Goal: Task Accomplishment & Management: Complete application form

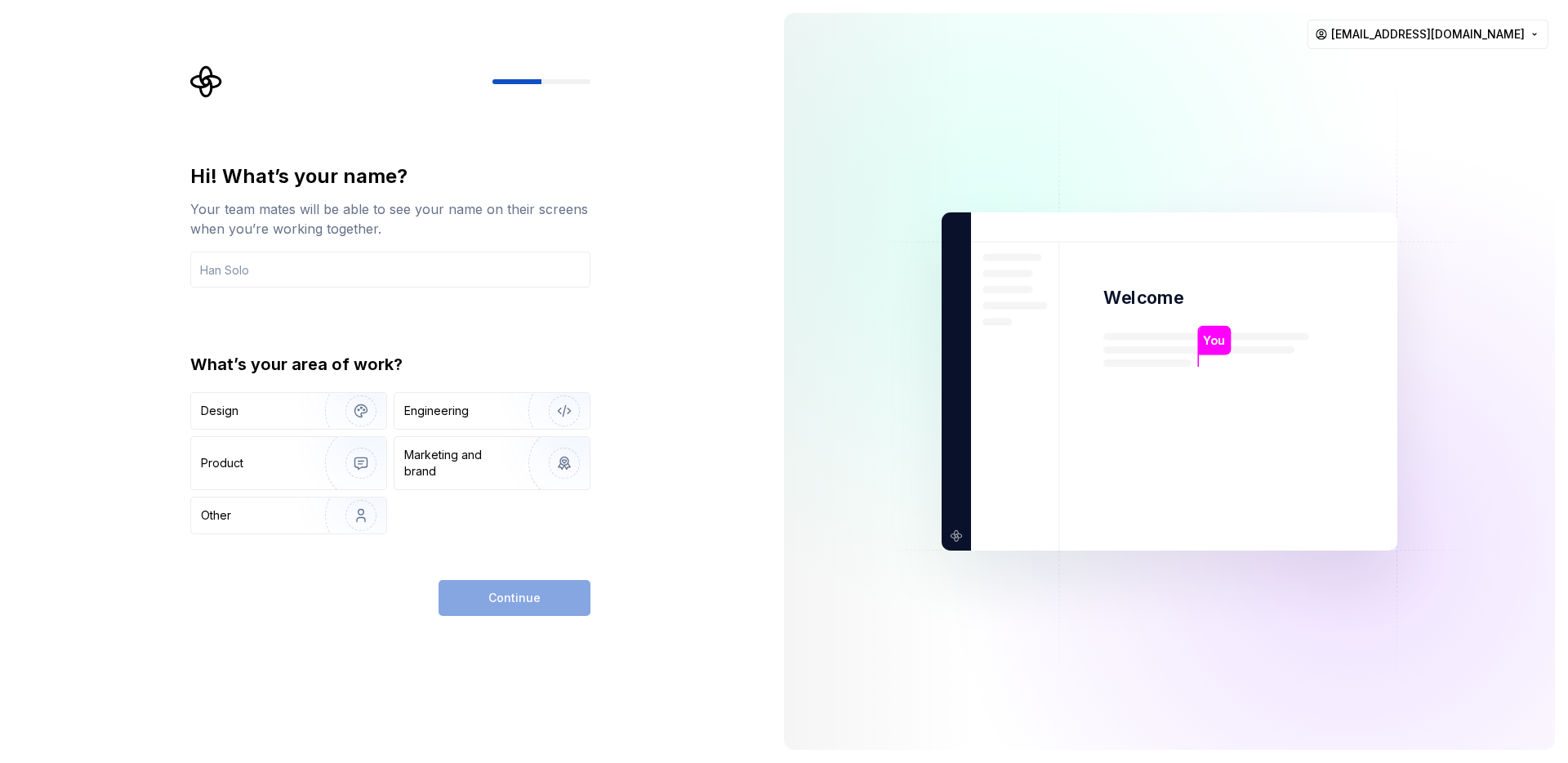
click at [378, 162] on div "Hi! What’s your name? Your team mates will be able to see your name on their sc…" at bounding box center [395, 341] width 430 height 550
click at [237, 273] on input "text" at bounding box center [390, 269] width 400 height 36
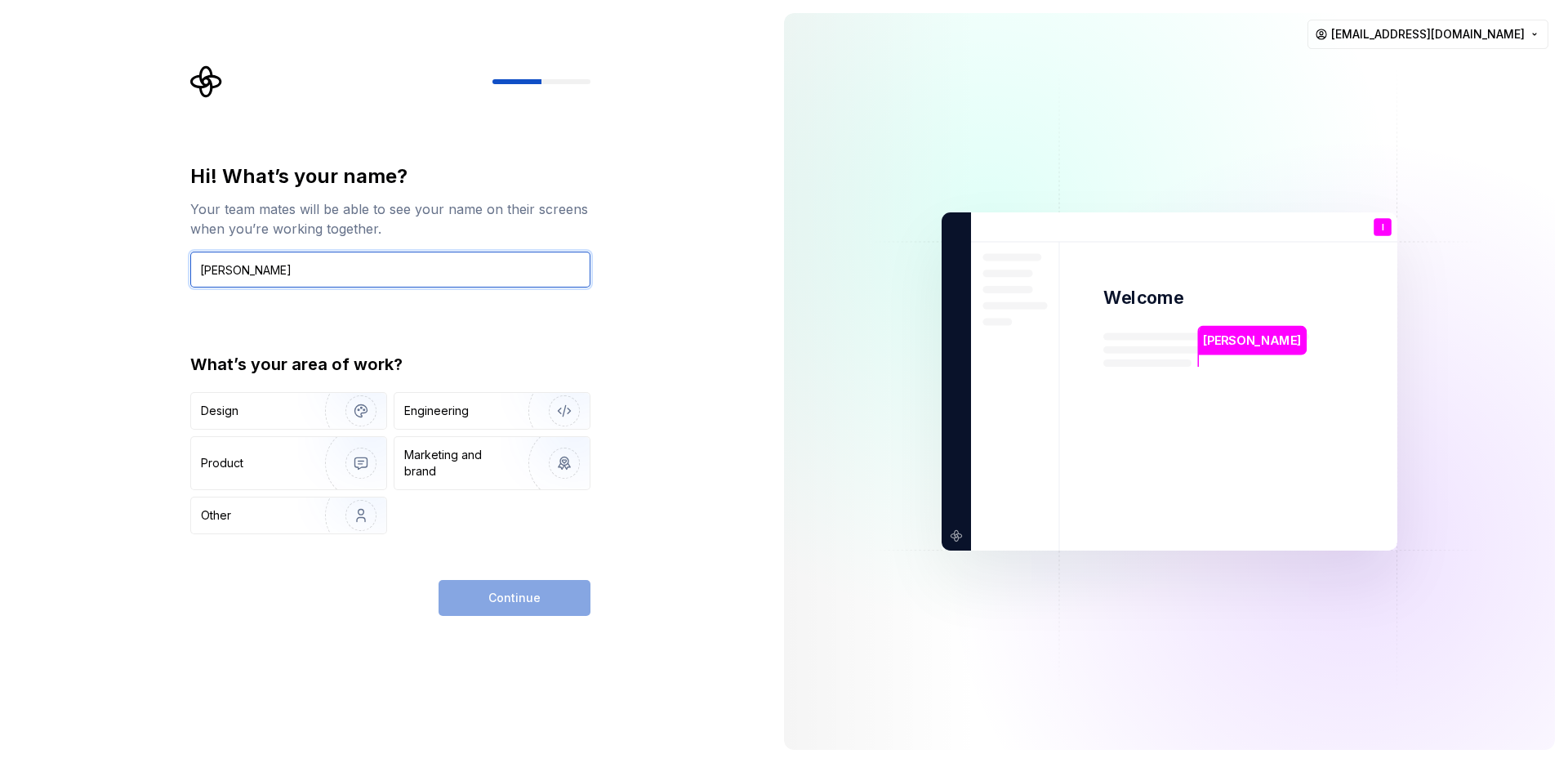
type input "Ihor"
click at [297, 334] on div "Hi! What’s your name? Your team mates will be able to see your name on their sc…" at bounding box center [390, 348] width 400 height 370
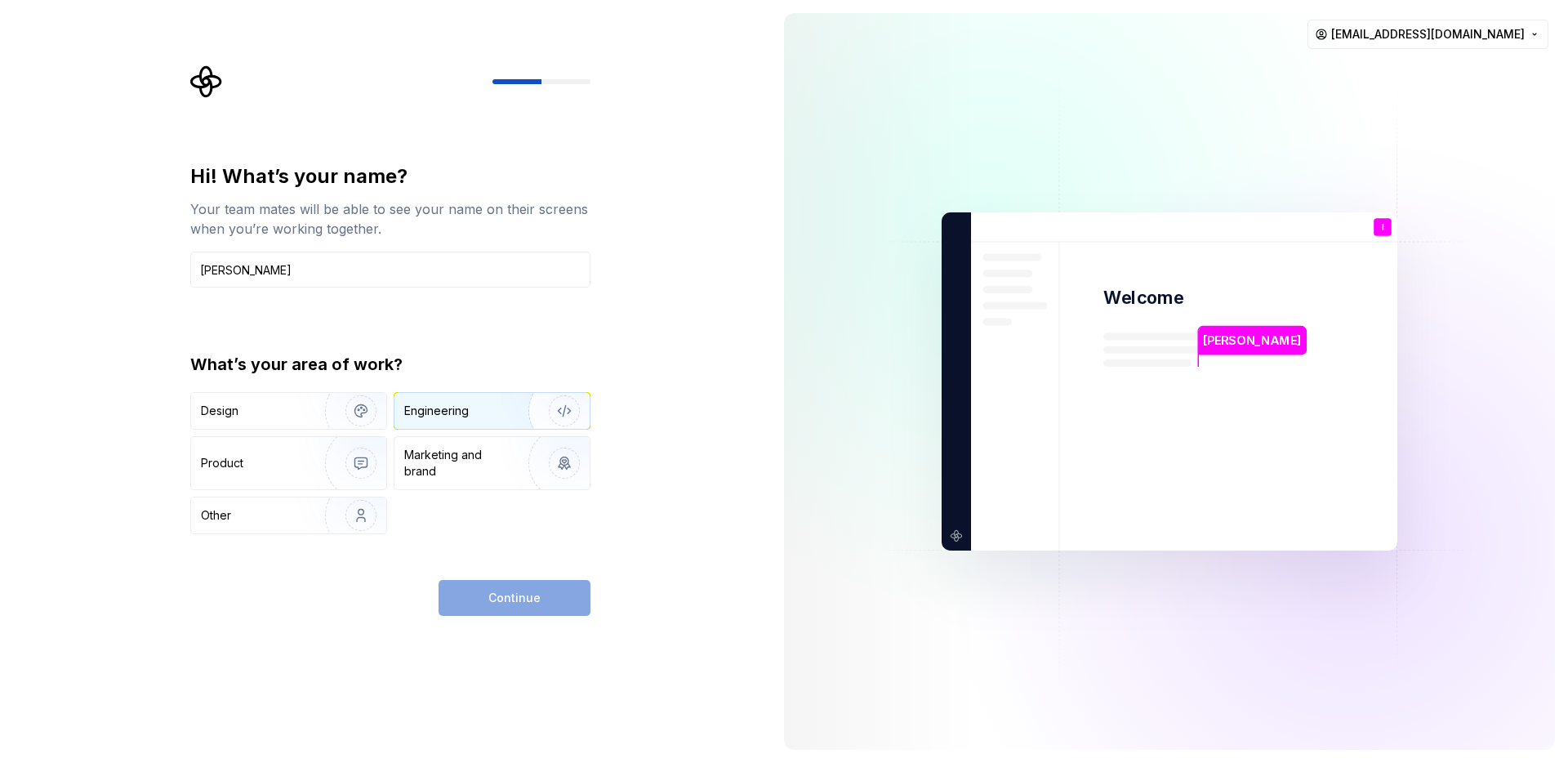
click at [523, 413] on img "button" at bounding box center [554, 411] width 104 height 109
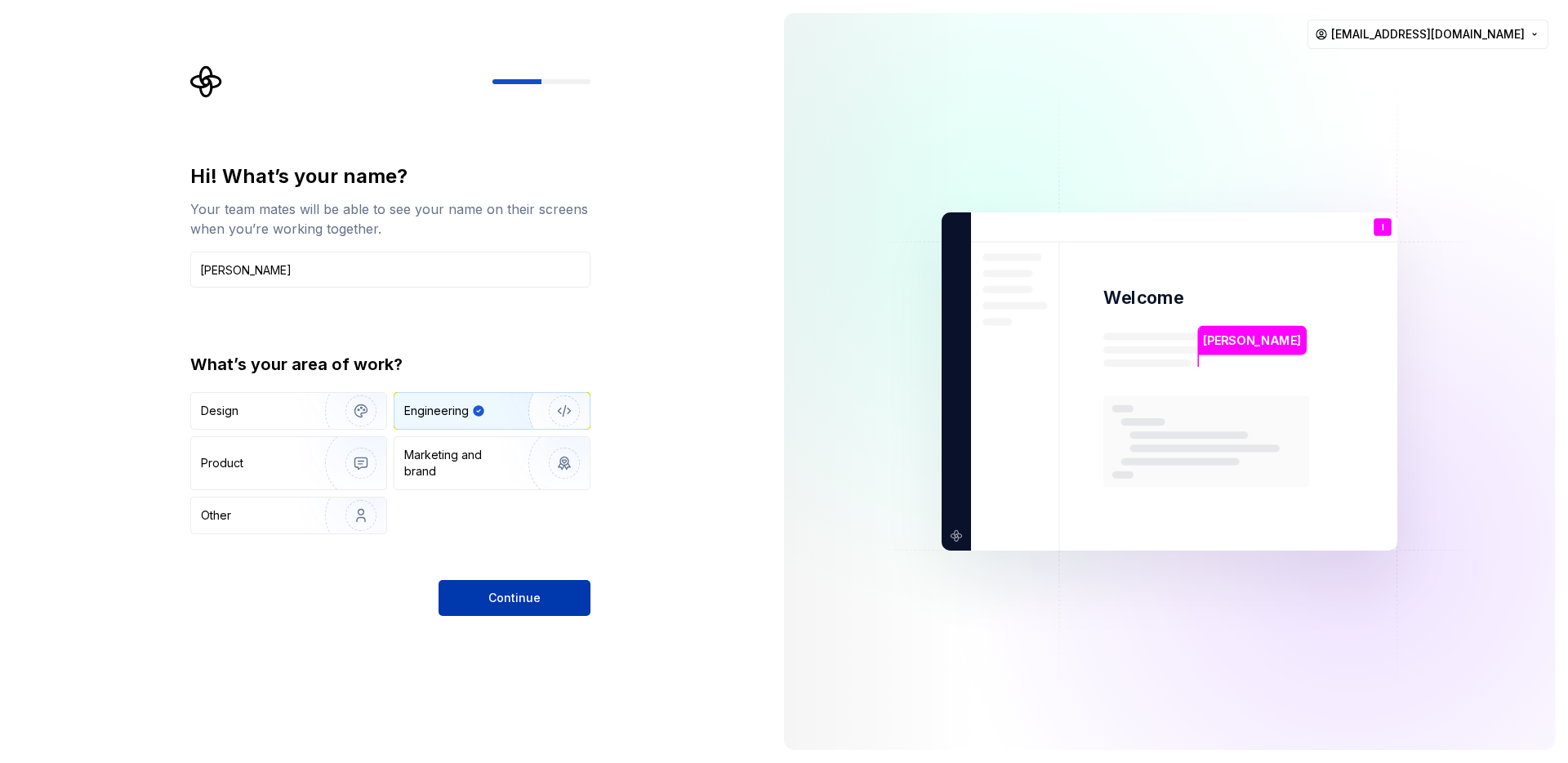
click at [504, 602] on span "Continue" at bounding box center [515, 598] width 53 height 16
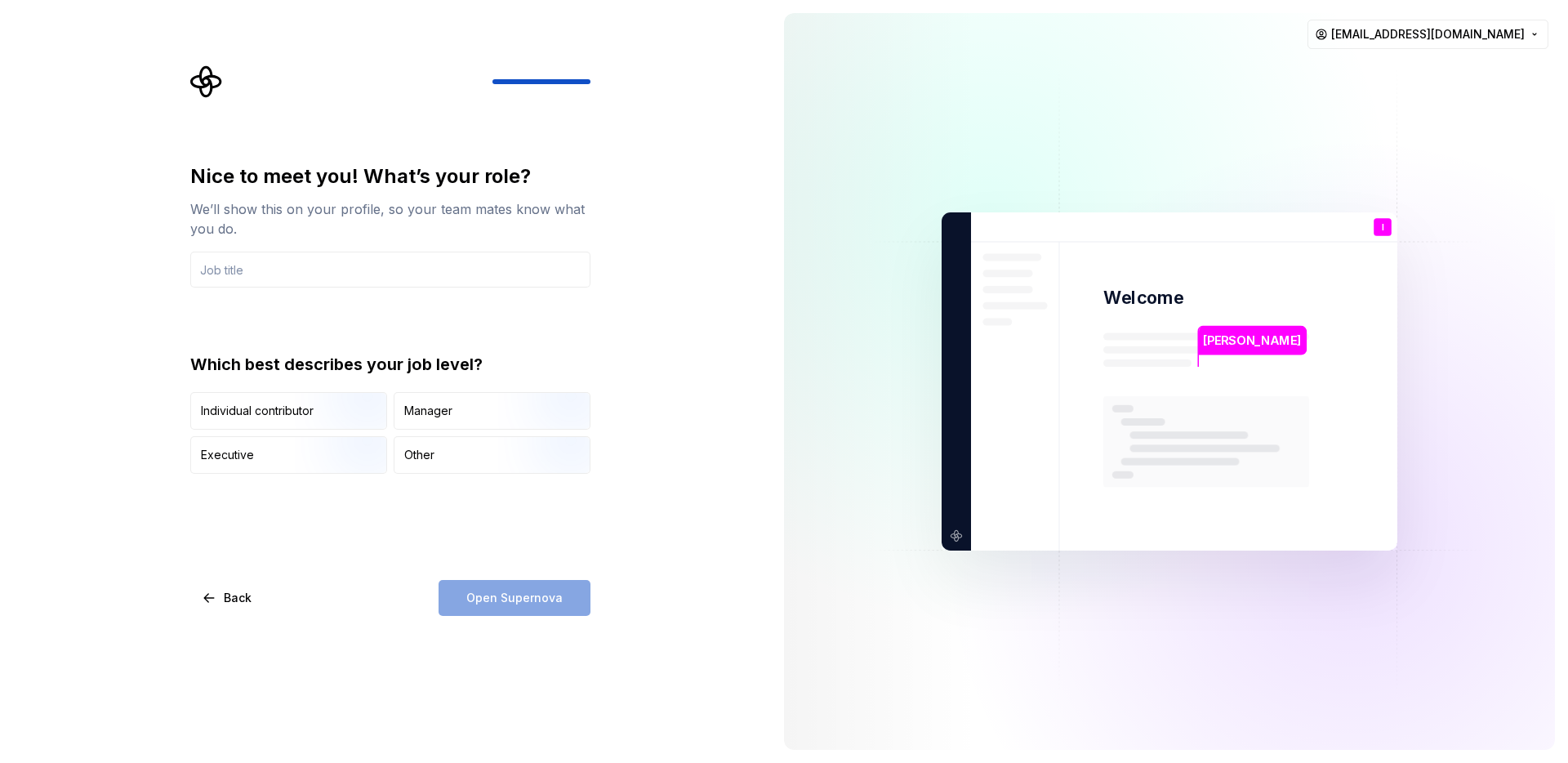
click at [372, 336] on div "Nice to meet you! What’s your role? We’ll show this on your profile, so your te…" at bounding box center [390, 319] width 400 height 310
drag, startPoint x: 186, startPoint y: 205, endPoint x: 240, endPoint y: 227, distance: 58.3
click at [240, 227] on div "Nice to meet you! What’s your role? We’ll show this on your profile, so your te…" at bounding box center [395, 341] width 430 height 550
click at [229, 237] on div at bounding box center [229, 237] width 0 height 0
click at [260, 227] on div "We’ll show this on your profile, so your team mates know what you do." at bounding box center [390, 219] width 400 height 39
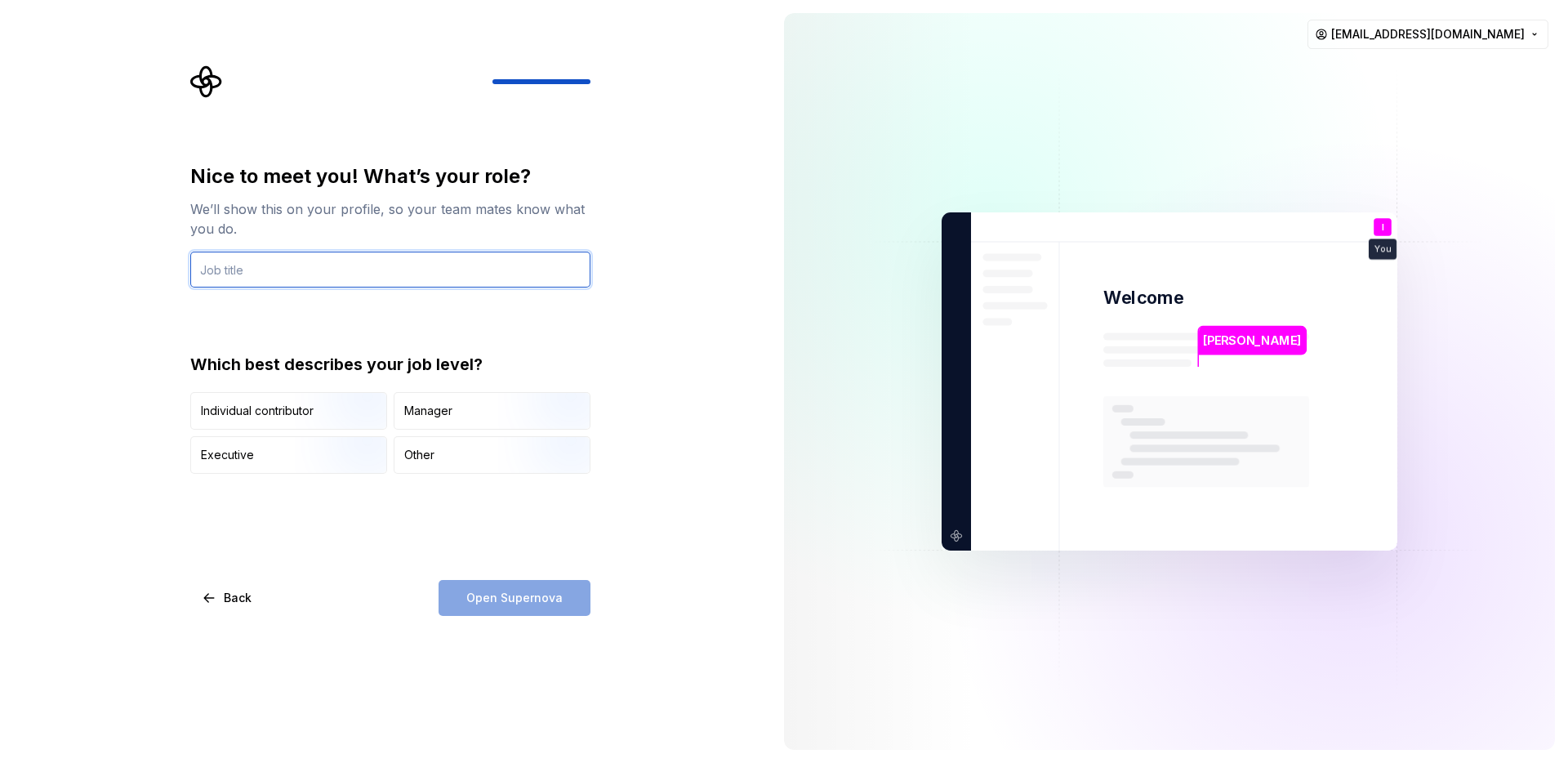
click at [243, 260] on input "text" at bounding box center [390, 269] width 400 height 36
type input "Front-end"
click at [523, 557] on div "Nice to meet you! What’s your role? We’ll show this on your profile, so your te…" at bounding box center [390, 389] width 400 height 453
click at [437, 531] on div "Nice to meet you! What’s your role? We’ll show this on your profile, so your te…" at bounding box center [390, 389] width 400 height 453
click at [444, 476] on div "Nice to meet you! What’s your role? We’ll show this on your profile, so your te…" at bounding box center [390, 389] width 400 height 453
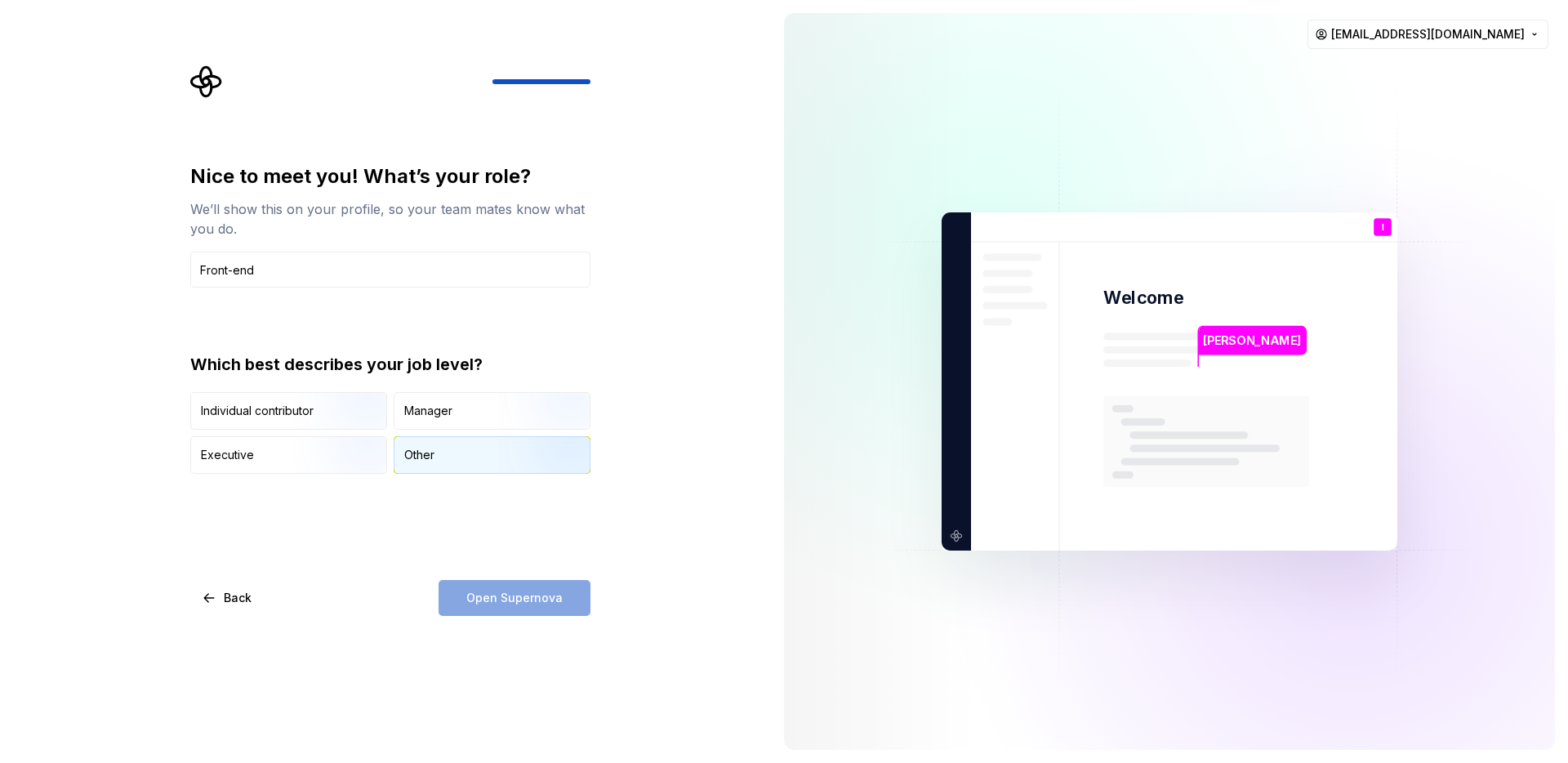
click at [444, 473] on button "Other" at bounding box center [492, 455] width 197 height 38
click at [465, 592] on button "Open Supernova" at bounding box center [514, 598] width 152 height 36
